Goal: Book appointment/travel/reservation

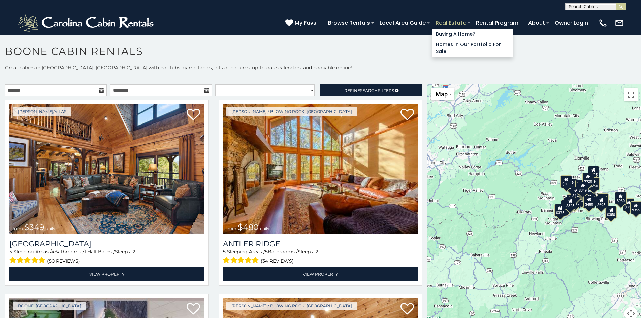
scroll to position [4, 0]
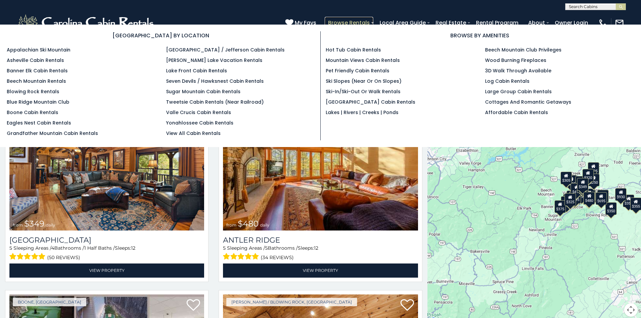
click at [328, 20] on link "Browse Rentals" at bounding box center [349, 23] width 48 height 12
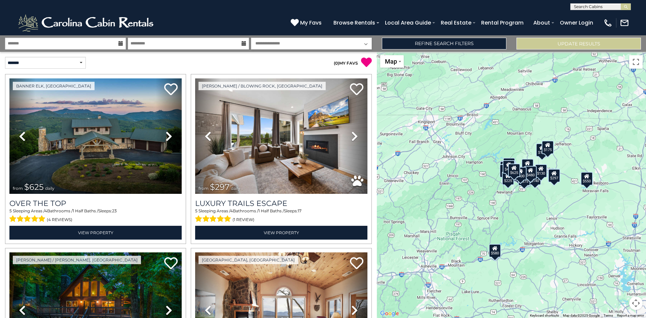
scroll to position [172, 0]
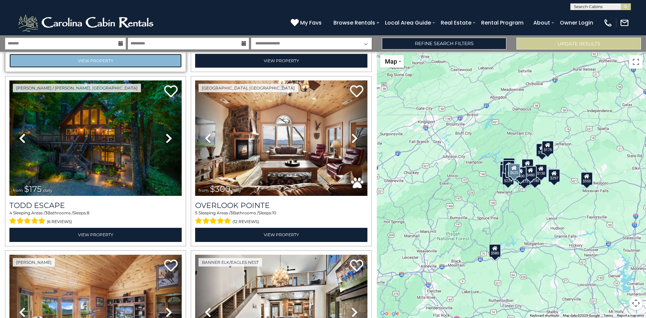
click at [23, 54] on link "View Property" at bounding box center [95, 61] width 172 height 14
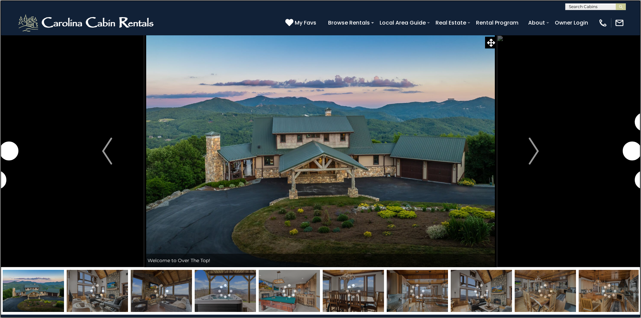
click at [16, 117] on link at bounding box center [320, 159] width 641 height 318
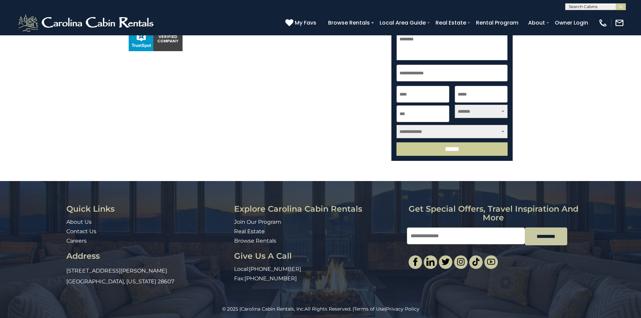
scroll to position [226, 0]
